Goal: Information Seeking & Learning: Stay updated

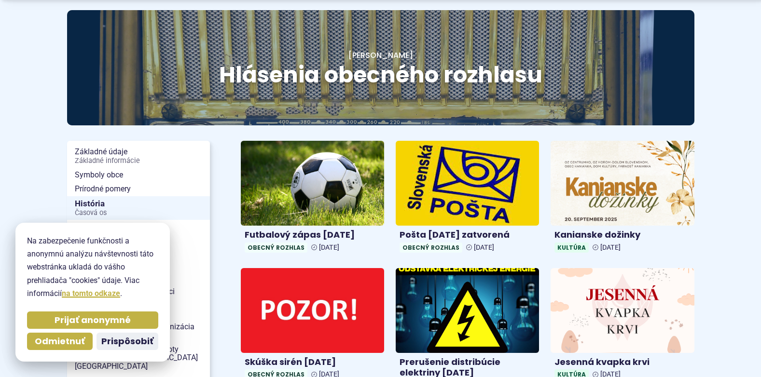
scroll to position [145, 0]
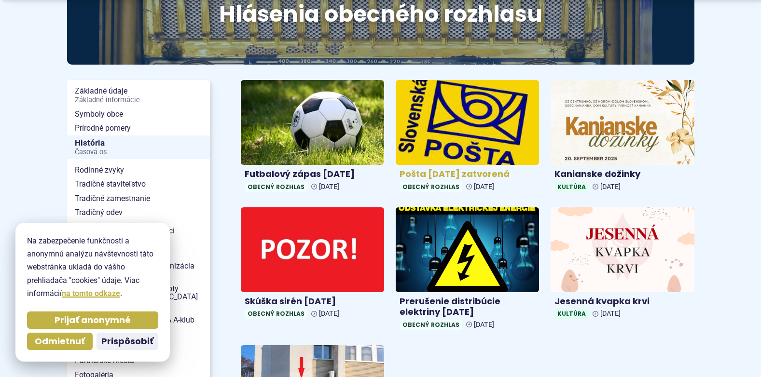
click at [459, 174] on h4 "Pošta 11.9.2025 zatvorená" at bounding box center [468, 174] width 136 height 11
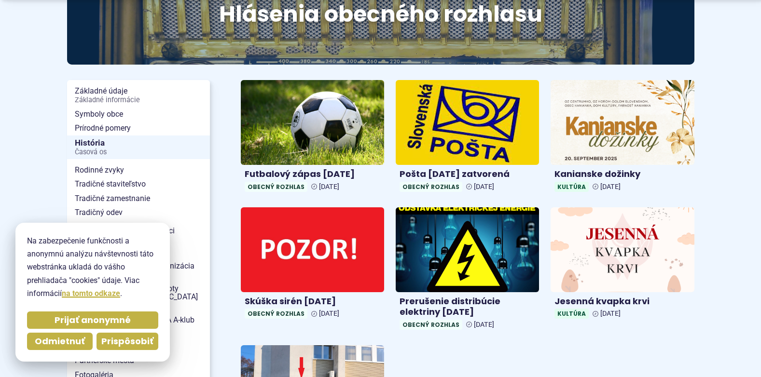
click at [131, 345] on span "Prispôsobiť" at bounding box center [127, 341] width 52 height 11
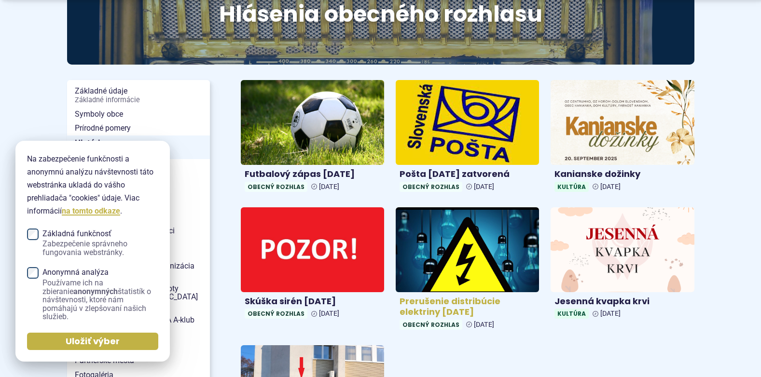
click at [468, 300] on h4 "Prerušenie distribúcie elektriny [DATE]" at bounding box center [468, 307] width 136 height 22
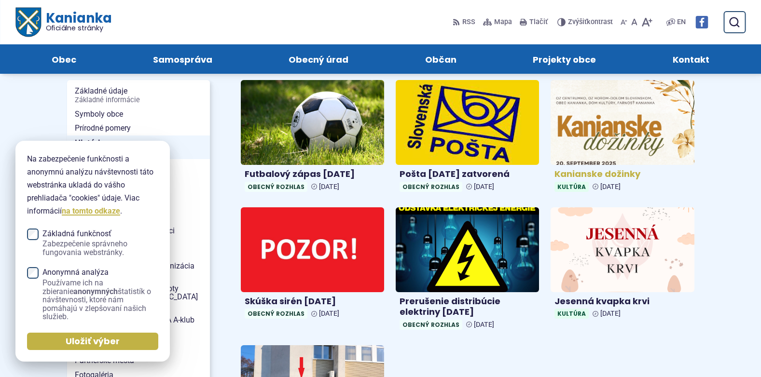
click at [614, 174] on h4 "Kanianske dožinky" at bounding box center [623, 174] width 136 height 11
